Goal: Information Seeking & Learning: Learn about a topic

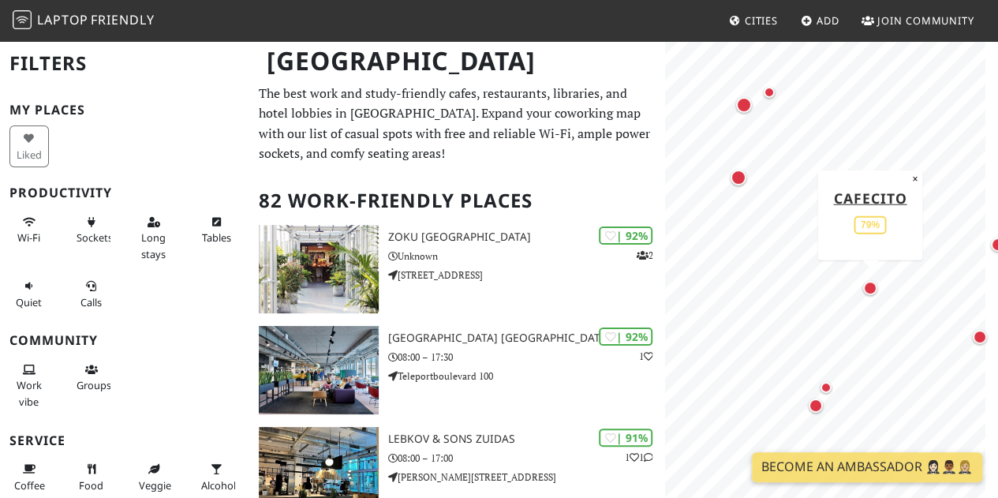
click at [875, 290] on div "Map marker" at bounding box center [870, 288] width 14 height 14
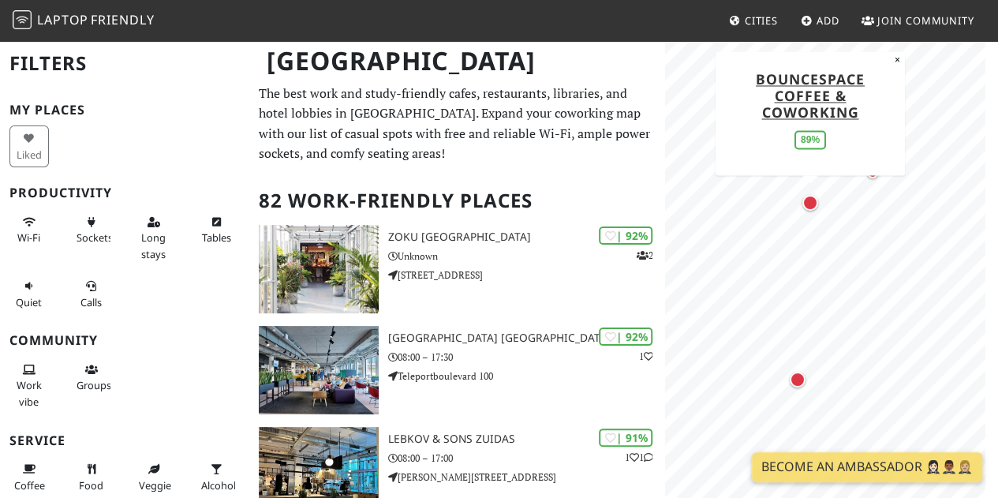
click at [809, 209] on div "Map marker" at bounding box center [810, 203] width 16 height 16
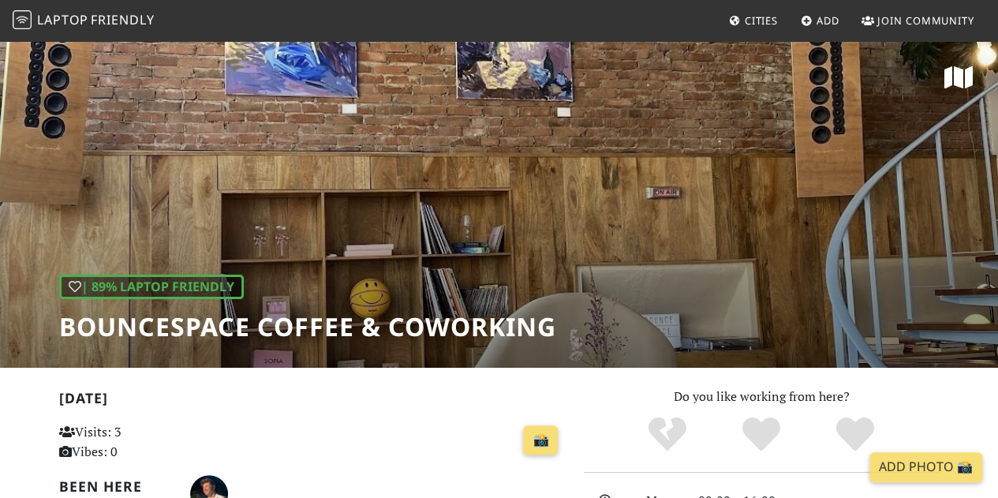
click at [420, 244] on div "| 89% Laptop Friendly BounceSpace Coffee & Coworking" at bounding box center [499, 203] width 998 height 328
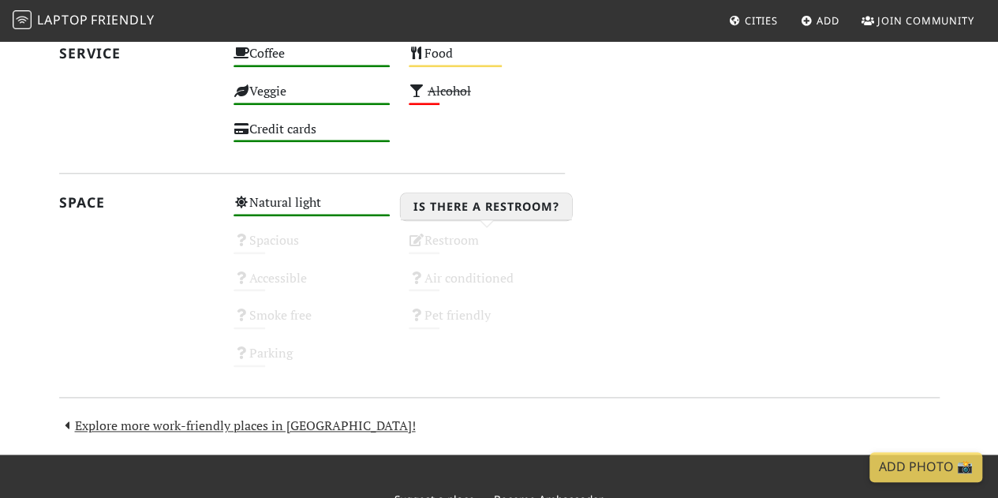
scroll to position [832, 0]
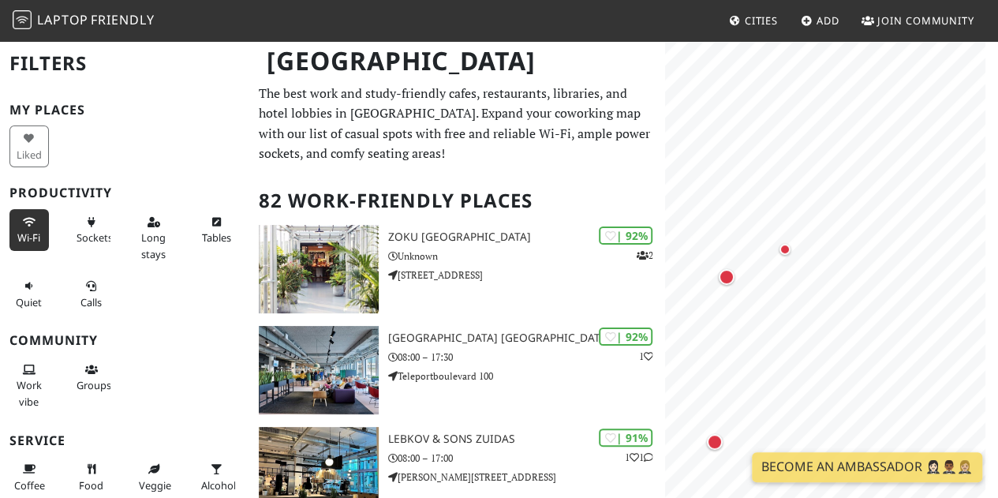
click at [36, 234] on span "Wi-Fi" at bounding box center [28, 237] width 23 height 14
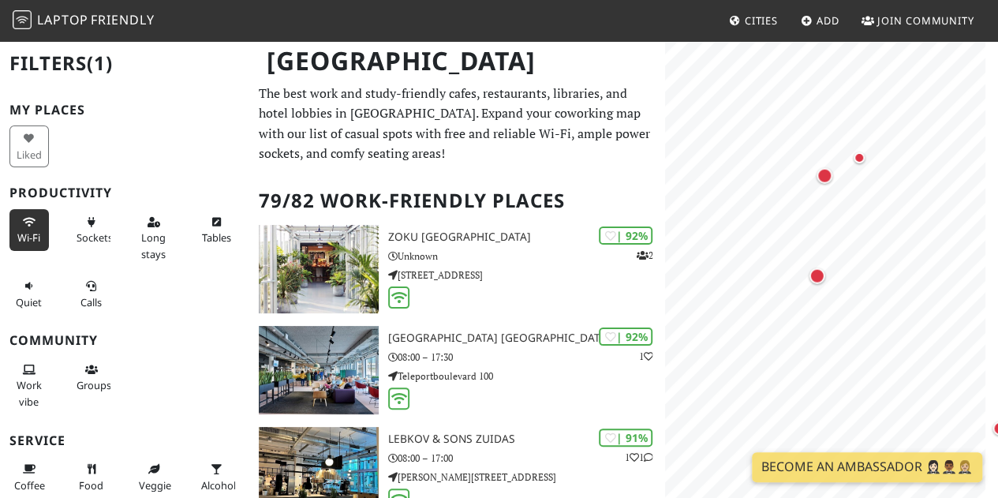
click at [854, 15] on body "Laptop Friendly Cities Add Join Community [GEOGRAPHIC_DATA] Filters (1) My Plac…" at bounding box center [499, 249] width 998 height 498
